Goal: Task Accomplishment & Management: Manage account settings

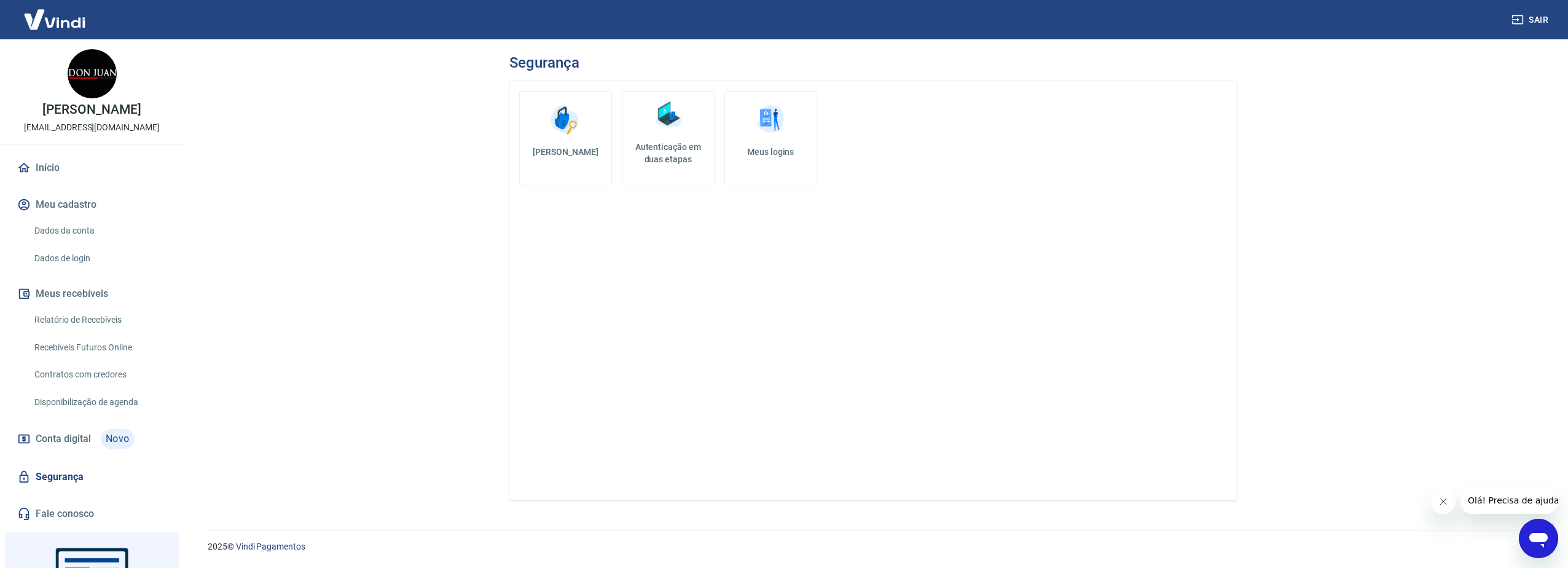
click at [772, 120] on img at bounding box center [770, 119] width 37 height 37
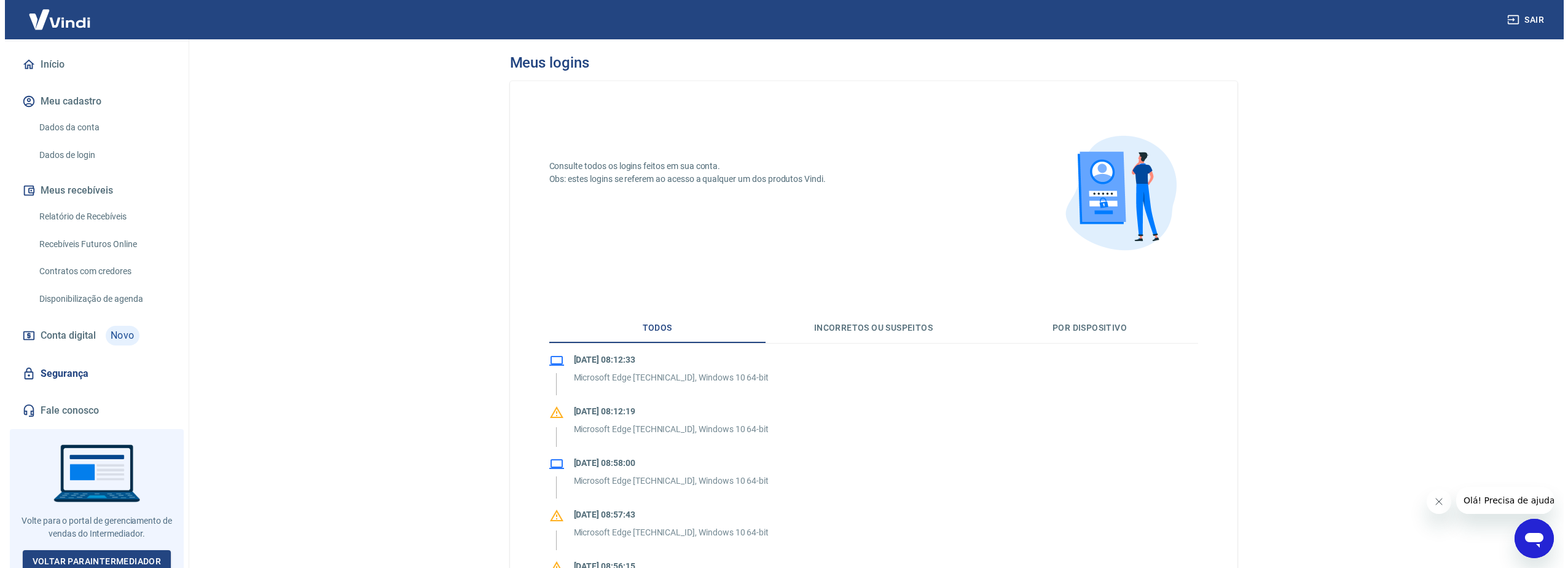
scroll to position [108, 0]
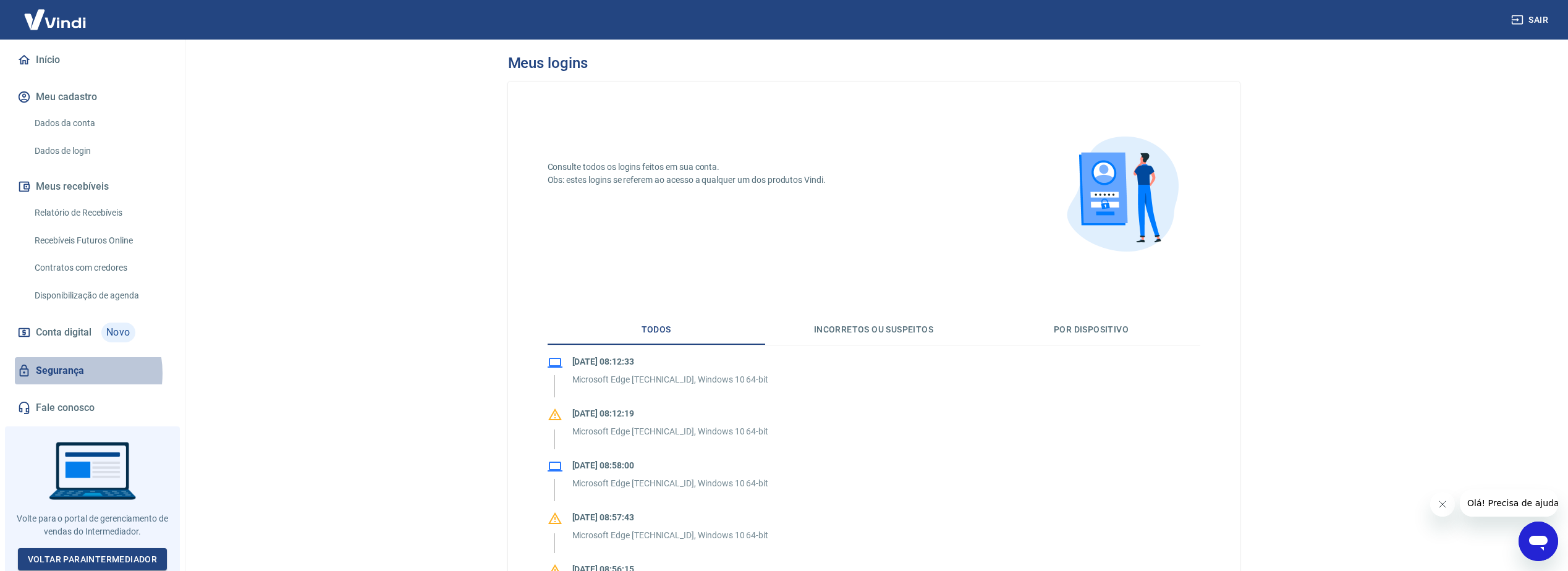
click at [60, 373] on link "Segurança" at bounding box center [92, 371] width 155 height 27
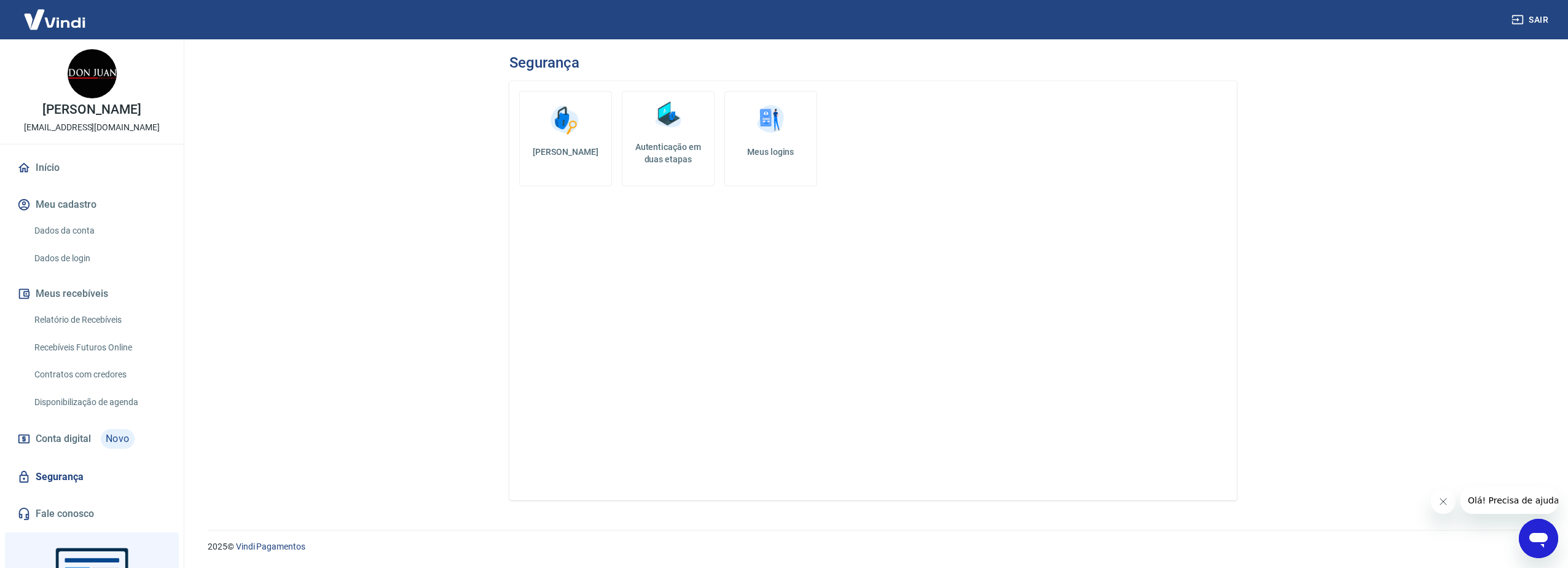
click at [66, 228] on link "Dados da conta" at bounding box center [99, 231] width 139 height 25
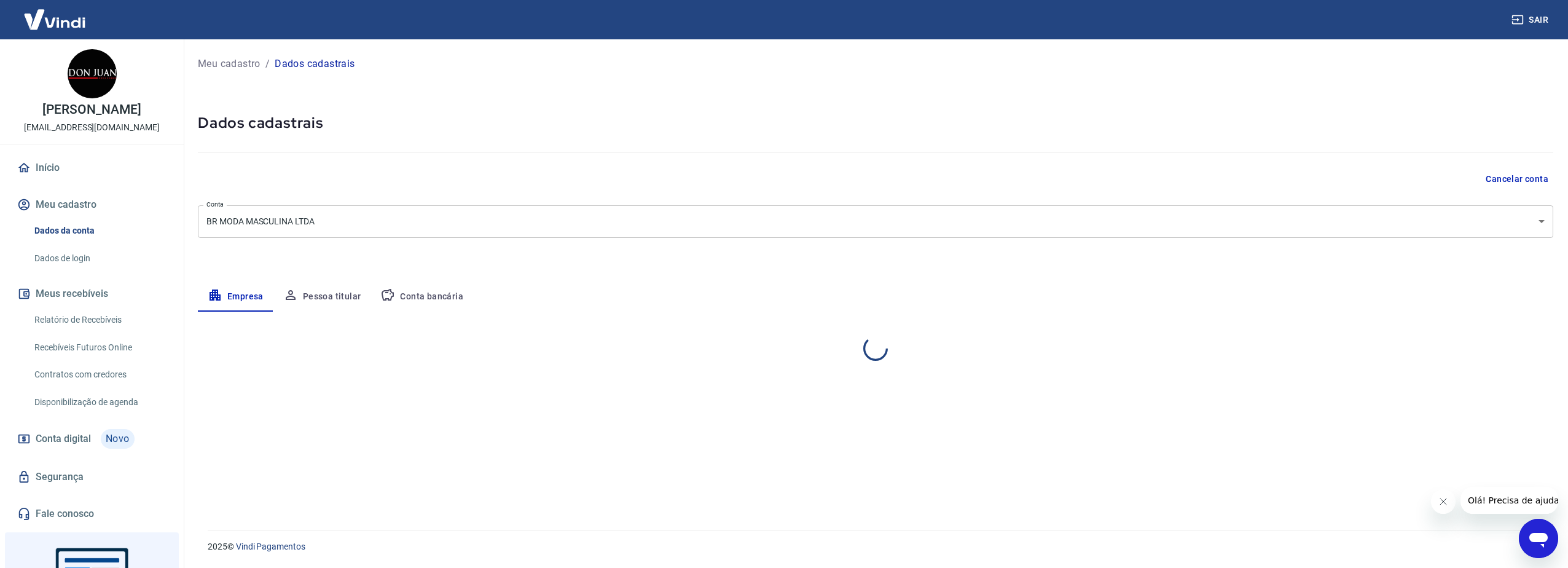
select select "RS"
select select "business"
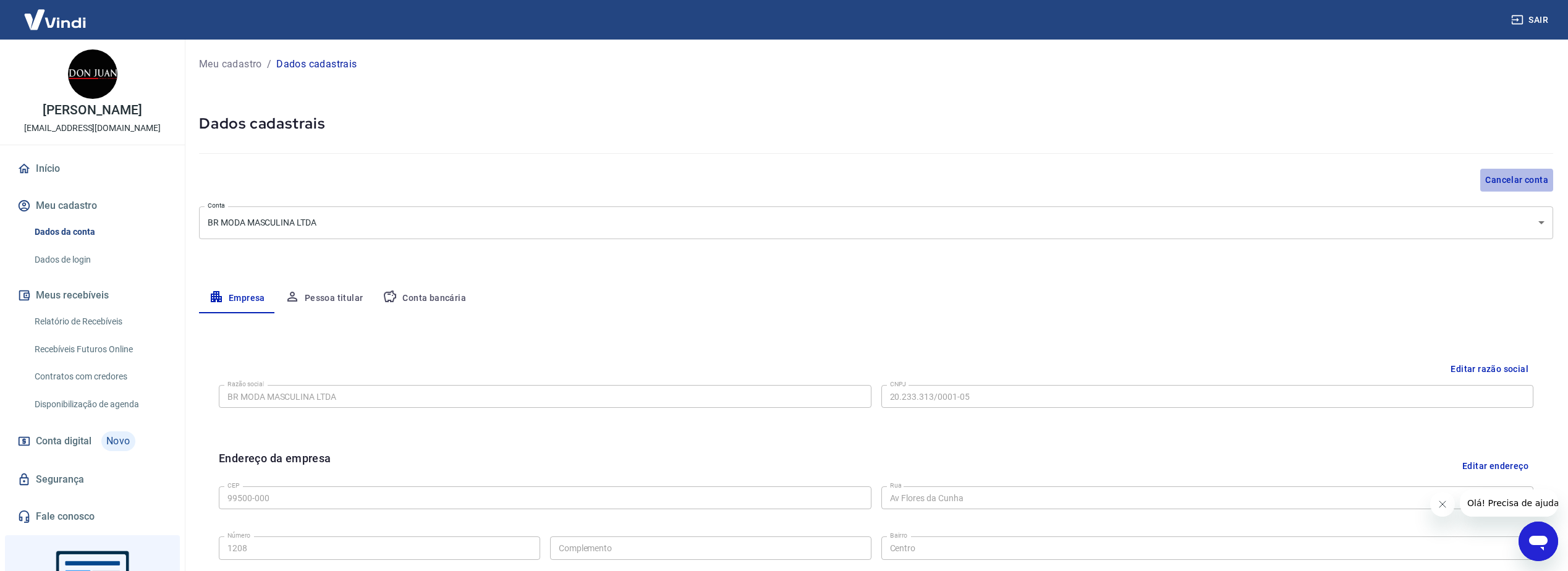
click at [1501, 182] on button "Cancelar conta" at bounding box center [1517, 180] width 73 height 23
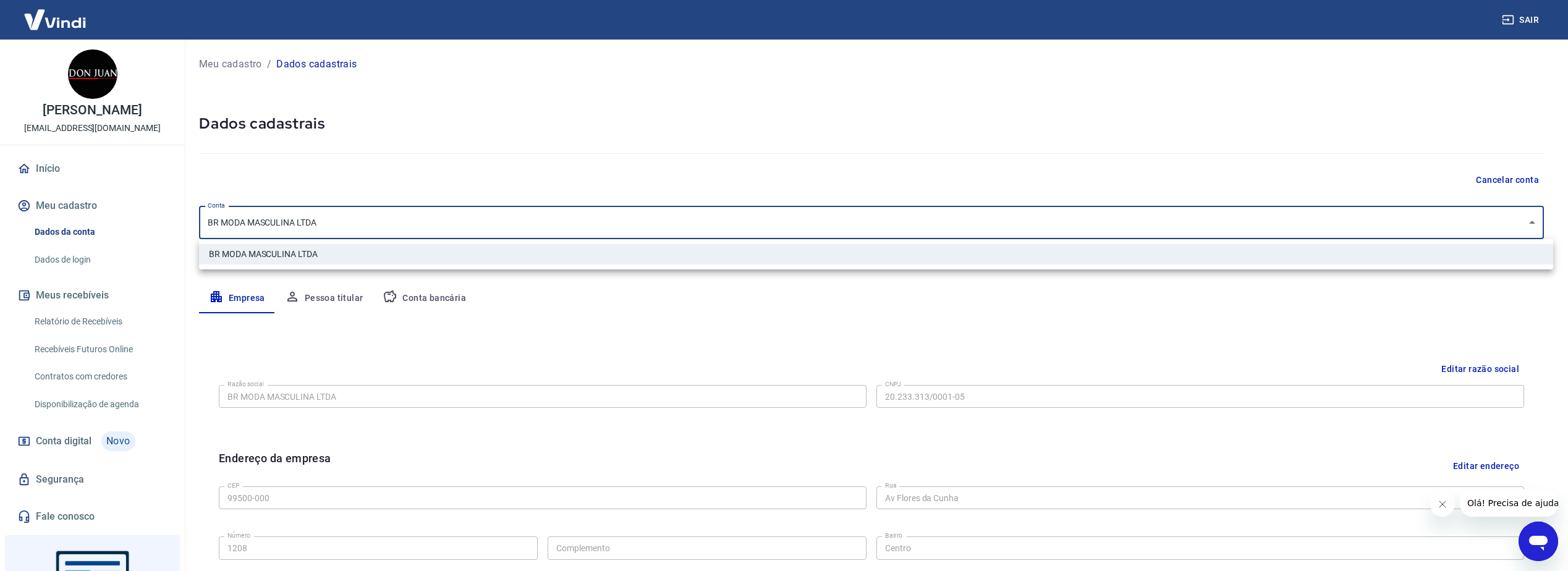
click at [1327, 214] on body "Sair [PERSON_NAME] [EMAIL_ADDRESS][DOMAIN_NAME] Início Meu cadastro Dados da co…" at bounding box center [784, 286] width 1568 height 571
drag, startPoint x: 1320, startPoint y: 163, endPoint x: 1419, endPoint y: 136, distance: 102.6
click at [1320, 162] on div at bounding box center [789, 286] width 1577 height 571
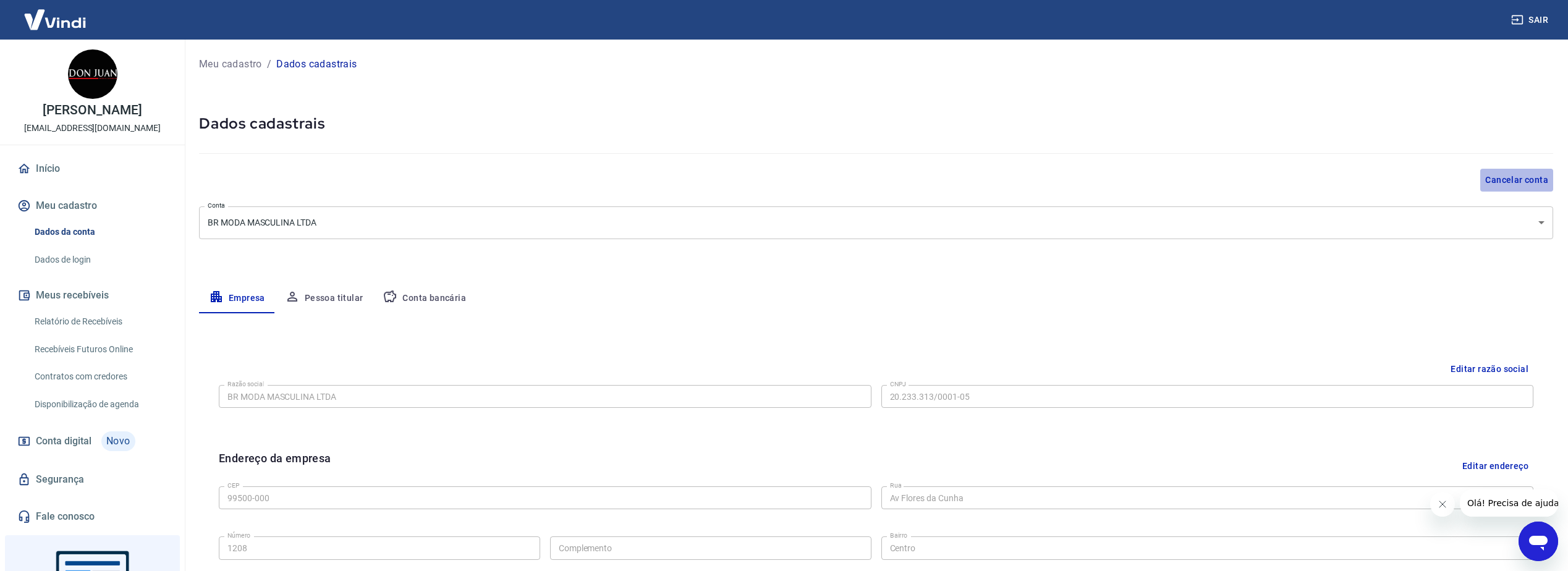
click at [1510, 176] on button "Cancelar conta" at bounding box center [1517, 180] width 73 height 23
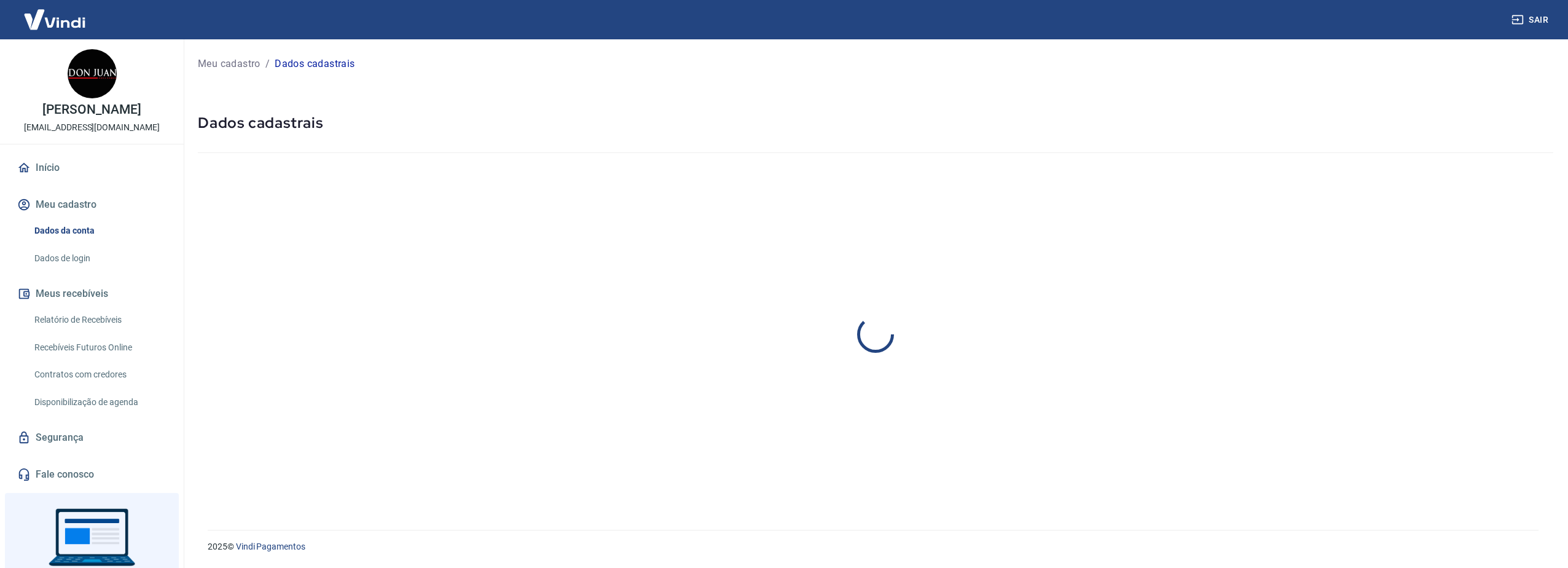
select select "RS"
select select "business"
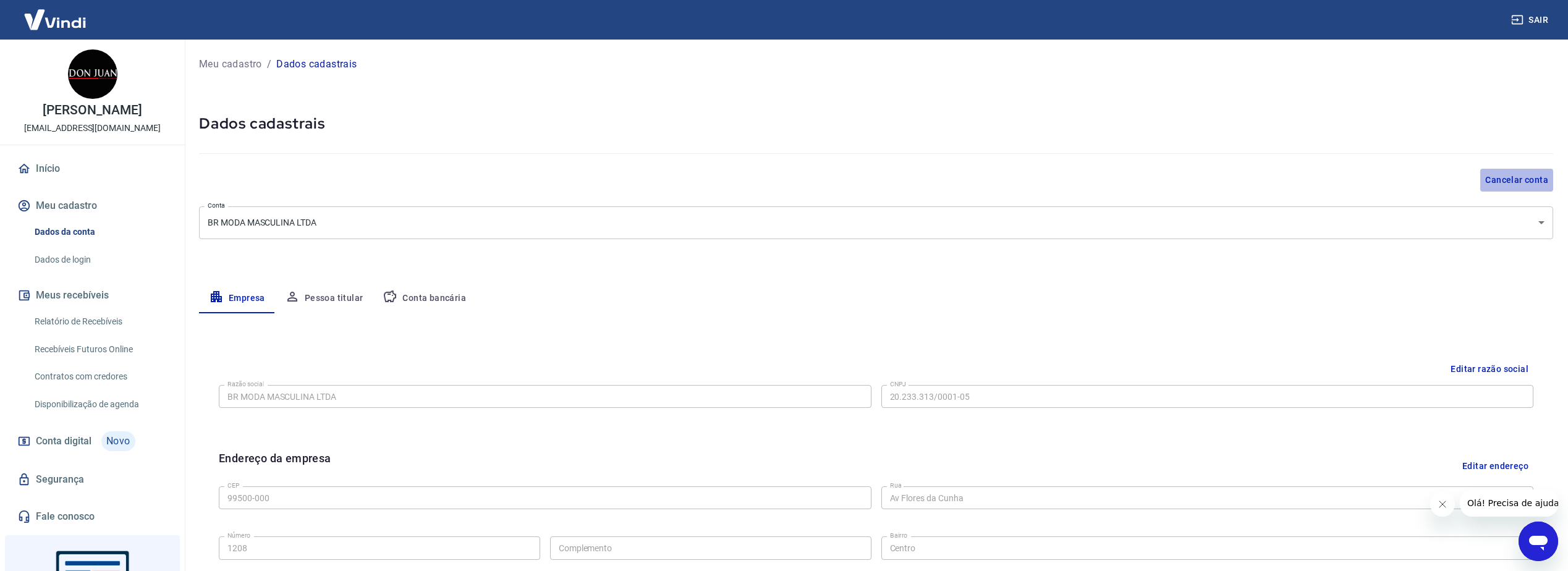
click at [1502, 181] on button "Cancelar conta" at bounding box center [1517, 180] width 73 height 23
click at [237, 59] on p "Meu cadastro" at bounding box center [230, 64] width 63 height 15
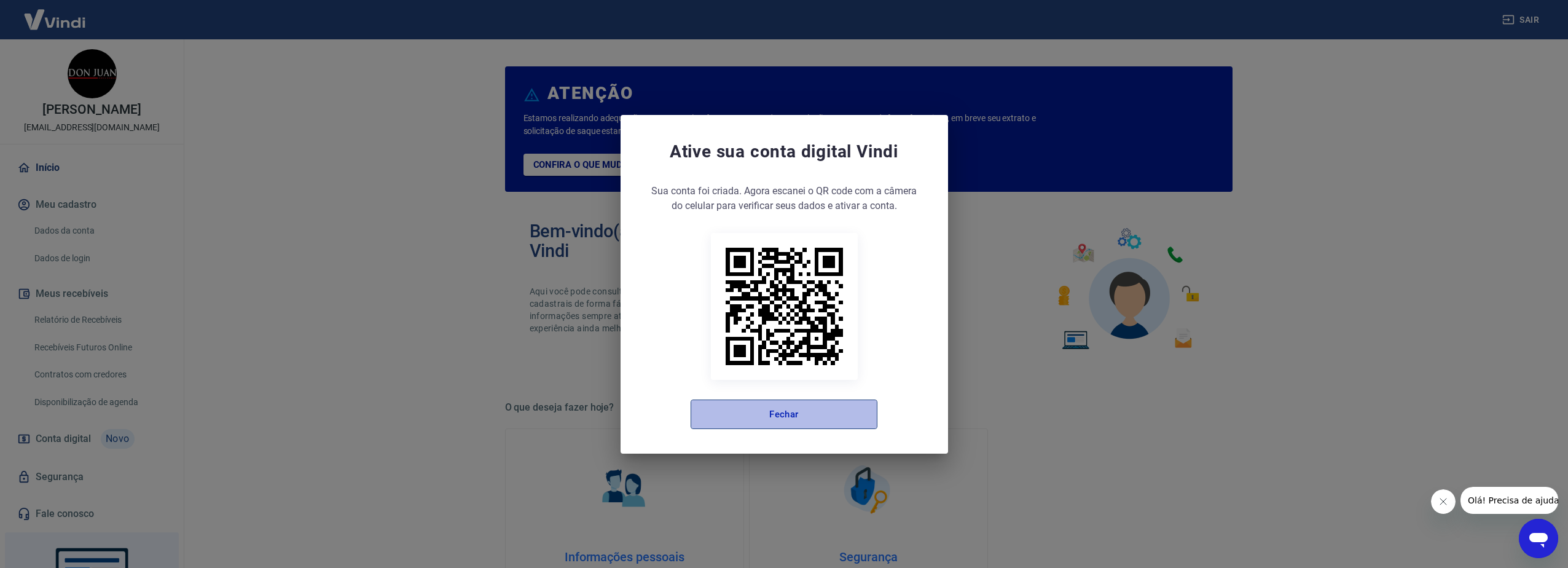
drag, startPoint x: 729, startPoint y: 426, endPoint x: 727, endPoint y: 411, distance: 15.1
click at [729, 425] on button "Fechar" at bounding box center [784, 414] width 187 height 29
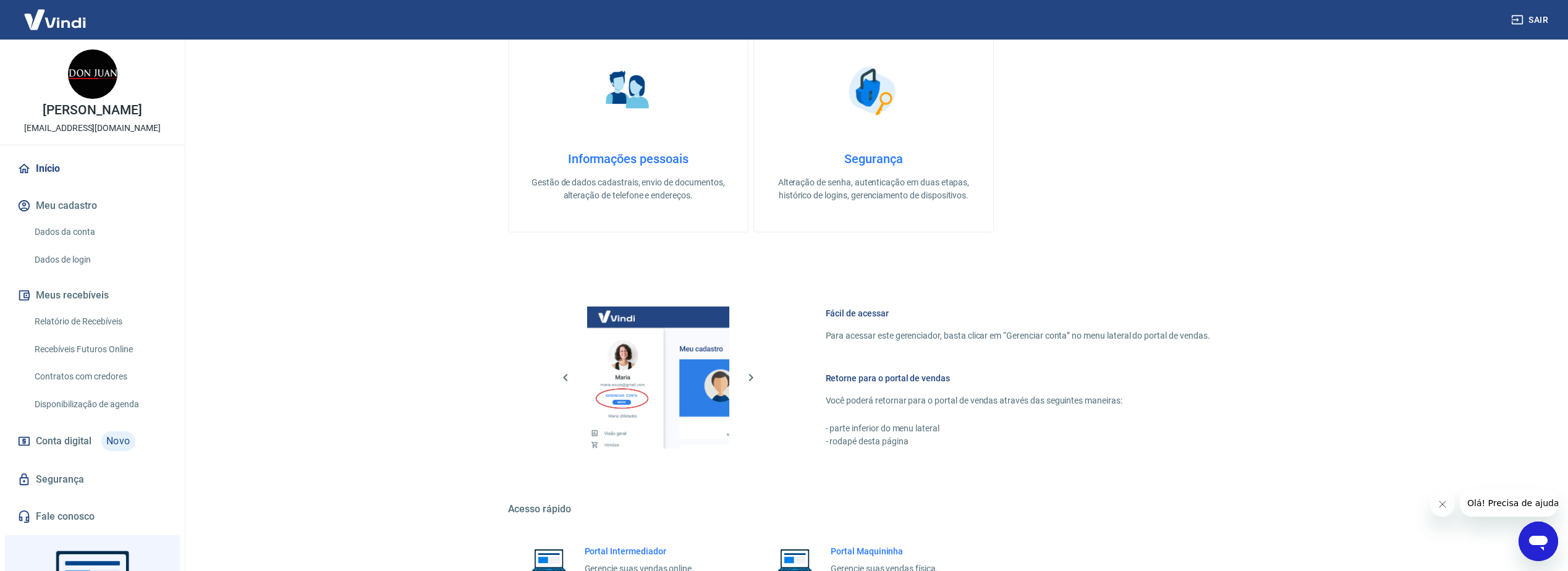
scroll to position [397, 0]
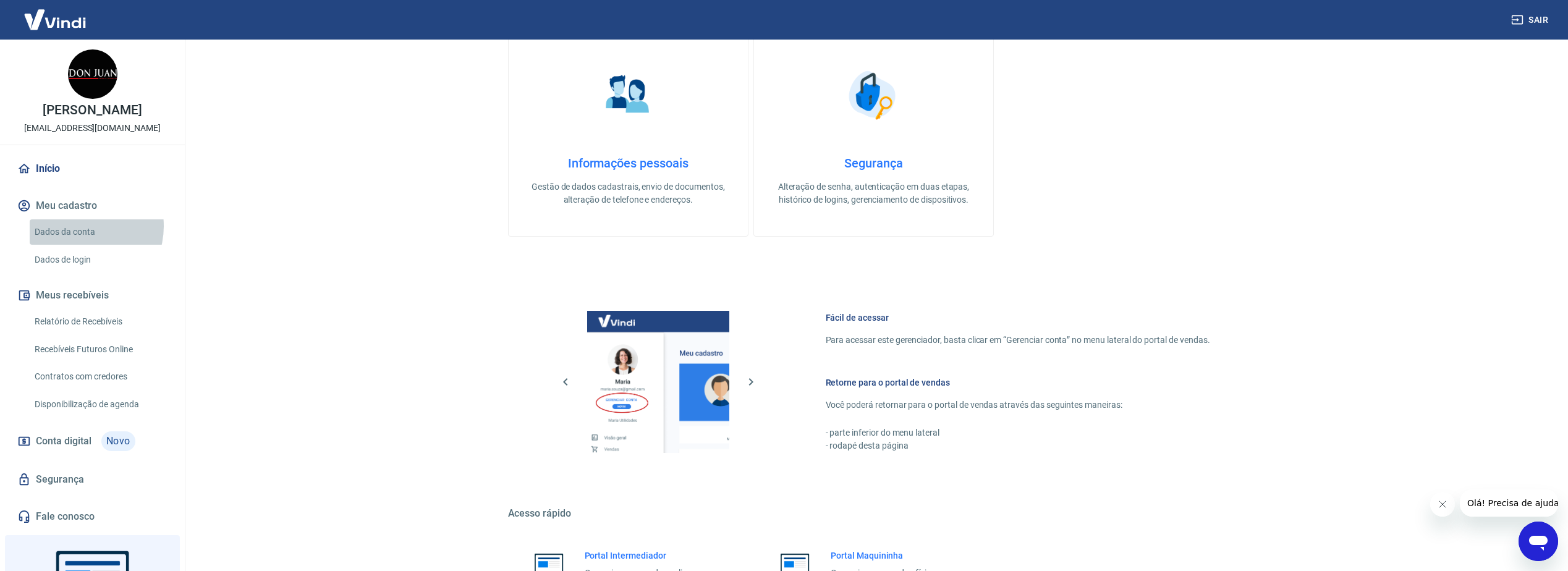
click at [81, 226] on link "Dados da conta" at bounding box center [99, 232] width 140 height 26
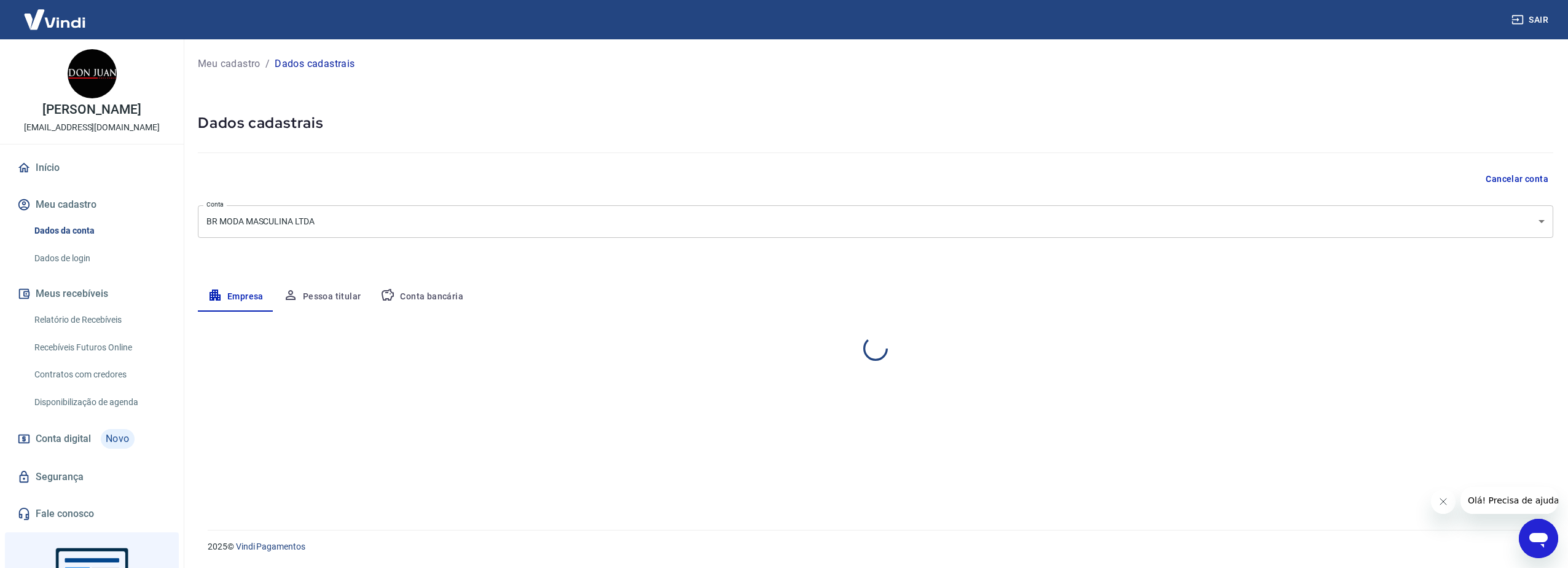
select select "RS"
select select "business"
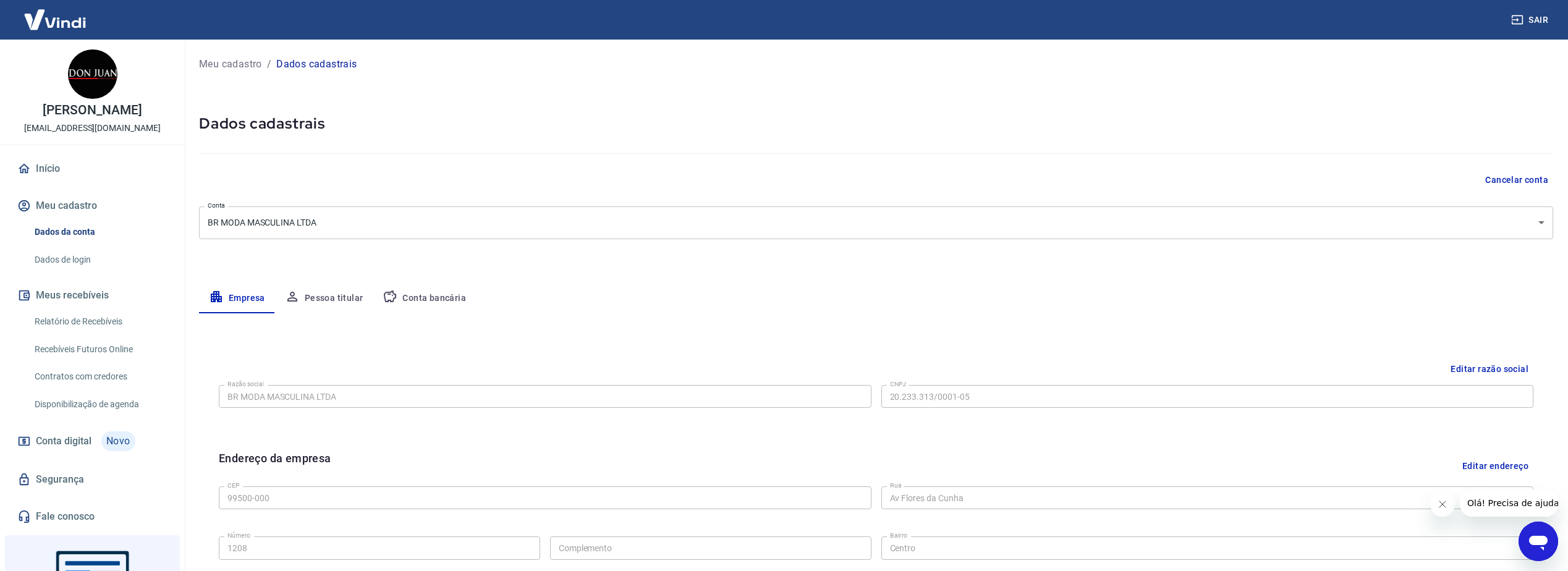
click at [347, 297] on button "Pessoa titular" at bounding box center [324, 298] width 98 height 29
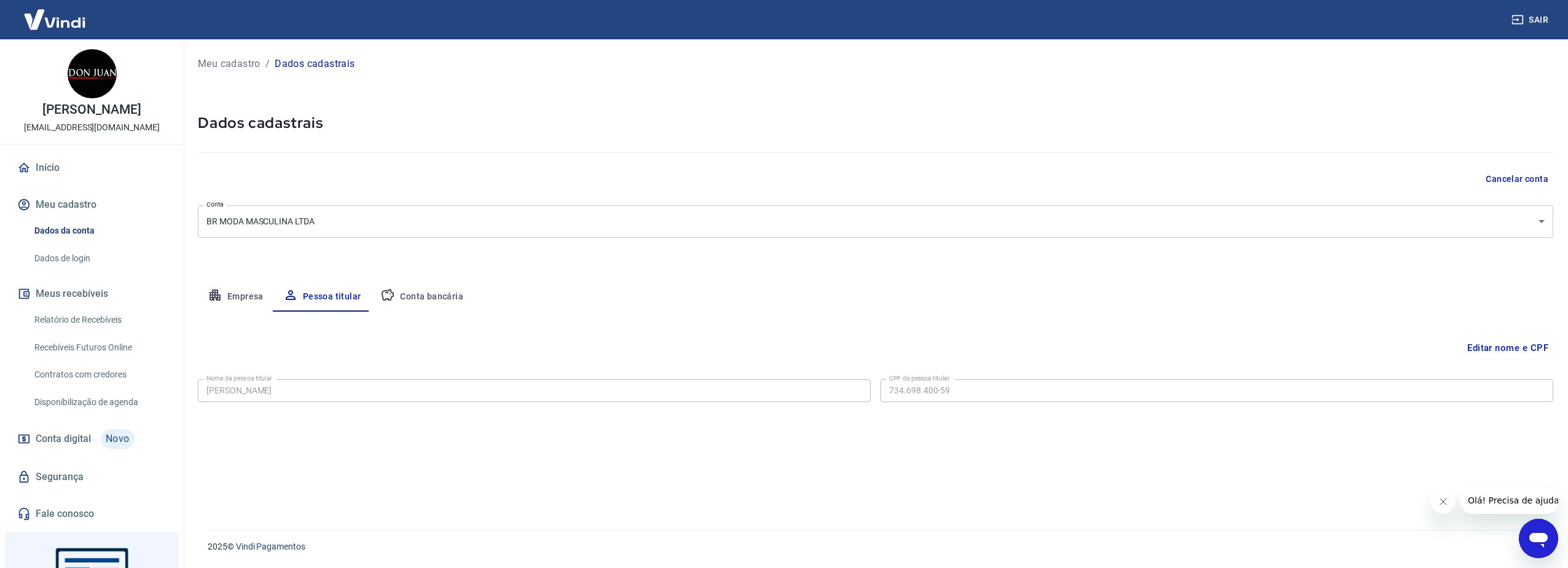
click at [408, 292] on button "Conta bancária" at bounding box center [421, 296] width 103 height 29
select select "1"
click at [1500, 176] on button "Cancelar conta" at bounding box center [1516, 179] width 73 height 23
